Goal: Task Accomplishment & Management: Manage account settings

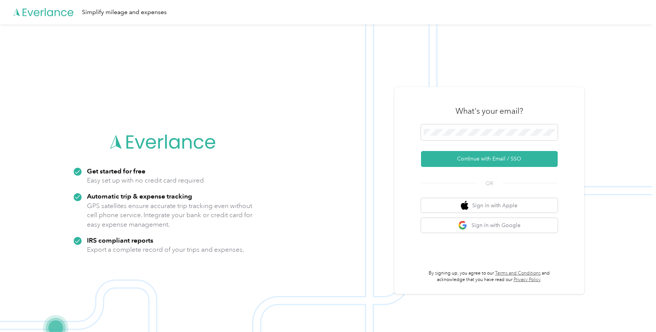
click at [484, 150] on form "Continue with Email / SSO" at bounding box center [489, 145] width 137 height 43
click at [481, 157] on button "Continue with Email / SSO" at bounding box center [489, 159] width 137 height 16
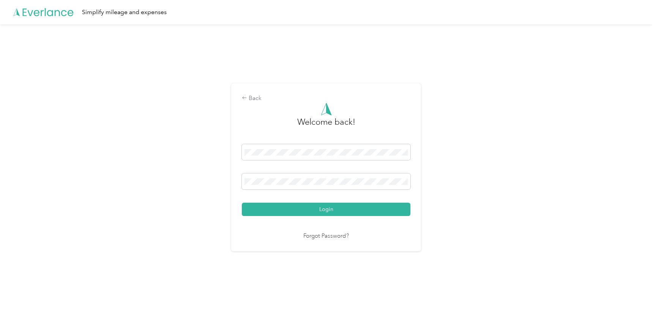
click at [242, 202] on button "Login" at bounding box center [326, 208] width 169 height 13
